Goal: Task Accomplishment & Management: Manage account settings

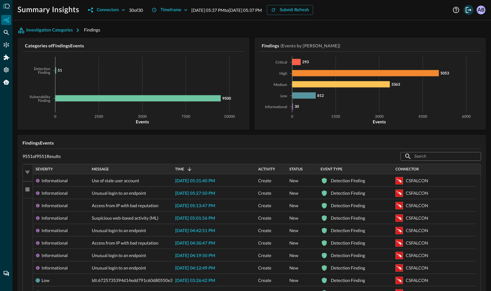
click at [468, 12] on icon "Logout" at bounding box center [467, 9] width 7 height 7
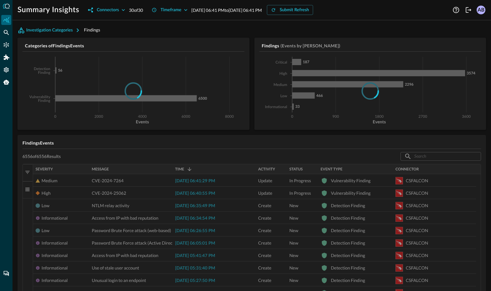
click at [462, 9] on div "Help Logout AB" at bounding box center [468, 10] width 35 height 10
click at [466, 11] on icon "Logout" at bounding box center [467, 9] width 7 height 7
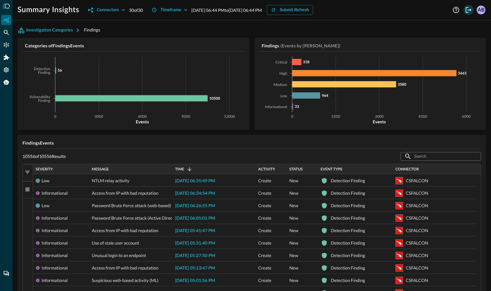
click at [466, 12] on icon "Logout" at bounding box center [467, 9] width 7 height 7
